Goal: Task Accomplishment & Management: Use online tool/utility

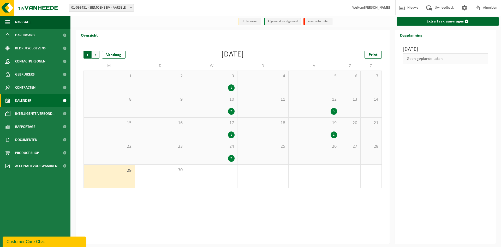
click at [93, 53] on span "Volgende" at bounding box center [96, 55] width 8 height 8
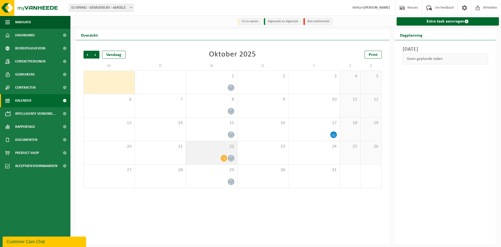
click at [225, 158] on icon at bounding box center [224, 158] width 4 height 4
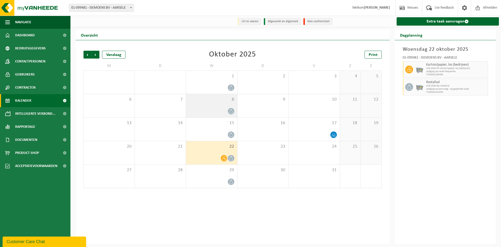
click at [213, 109] on div at bounding box center [212, 111] width 46 height 7
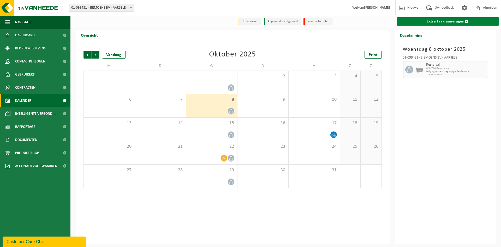
click at [419, 18] on link "Extra taak aanvragen" at bounding box center [448, 21] width 103 height 8
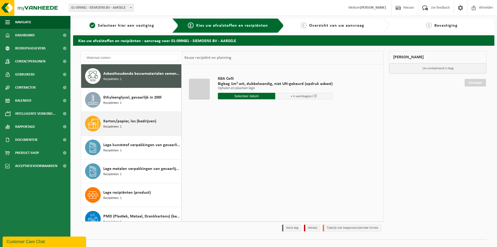
click at [149, 124] on div "Karton/papier, los (bedrijven) Recipiënten: 1" at bounding box center [141, 124] width 77 height 16
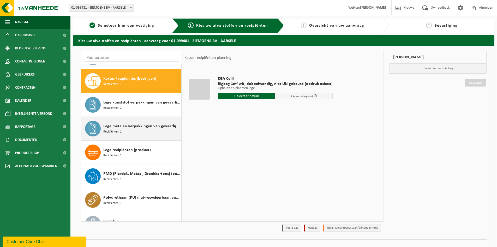
scroll to position [47, 0]
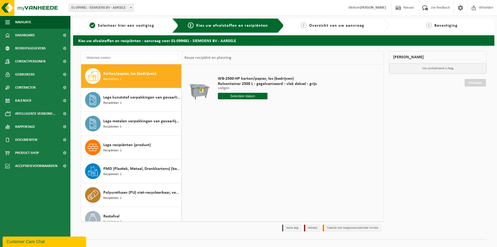
click at [238, 96] on input "text" at bounding box center [243, 96] width 50 height 7
click at [240, 126] on div "1" at bounding box center [241, 125] width 9 height 8
type input "Van 2025-10-01"
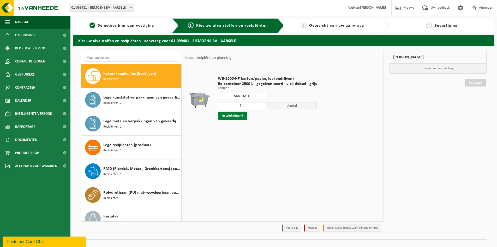
click at [236, 116] on button "In winkelmand" at bounding box center [232, 115] width 29 height 8
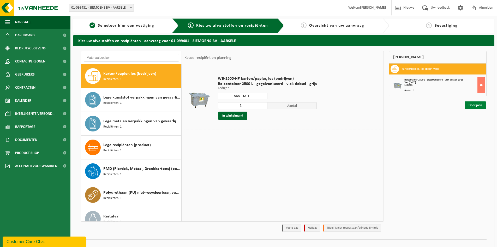
click at [472, 106] on link "Doorgaan" at bounding box center [475, 105] width 21 height 8
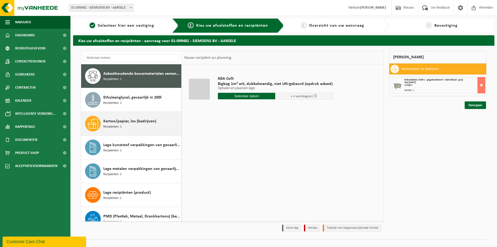
click at [125, 125] on div "Karton/papier, los (bedrijven) Recipiënten: 1" at bounding box center [141, 124] width 77 height 16
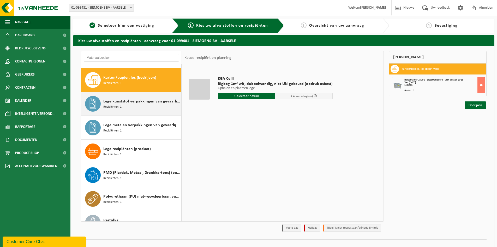
scroll to position [47, 0]
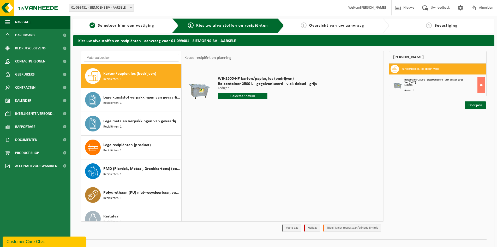
click at [232, 98] on input "text" at bounding box center [243, 96] width 50 height 7
click at [241, 132] on div "8" at bounding box center [241, 134] width 9 height 8
type input "Van 2025-10-08"
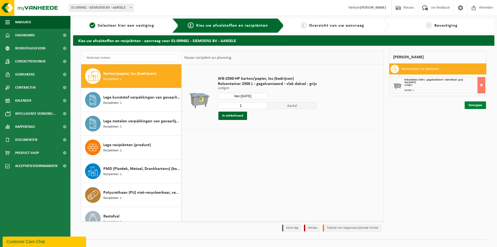
click at [474, 105] on link "Doorgaan" at bounding box center [475, 105] width 21 height 8
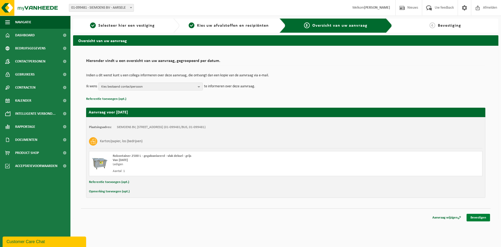
click at [477, 216] on link "Bevestigen" at bounding box center [478, 217] width 23 height 8
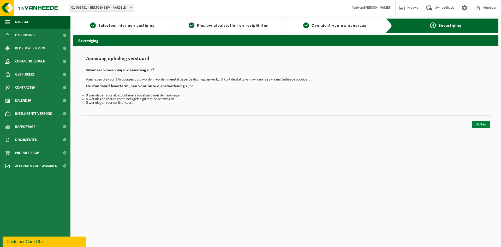
click at [479, 123] on link "Sluiten" at bounding box center [481, 125] width 18 height 8
